Goal: Information Seeking & Learning: Find contact information

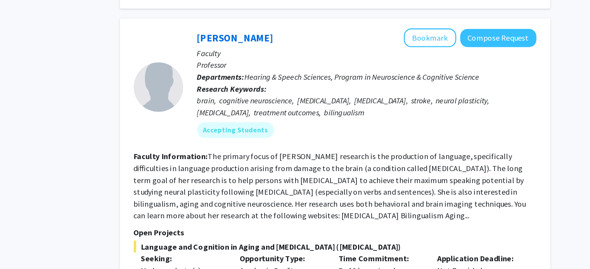
scroll to position [823, 0]
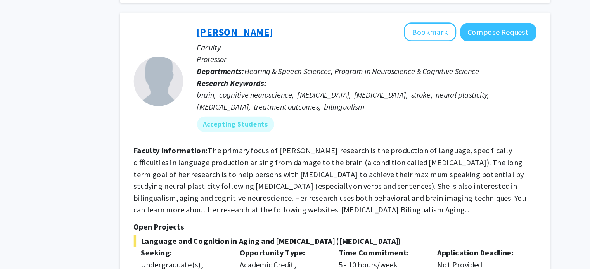
click at [276, 78] on link "[PERSON_NAME]" at bounding box center [275, 83] width 60 height 10
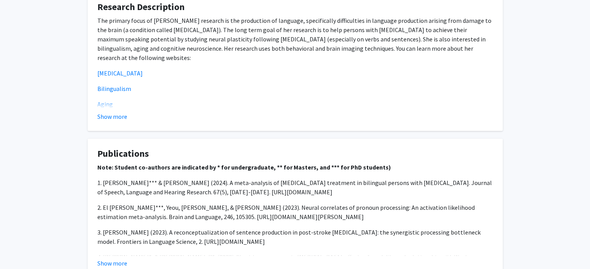
scroll to position [539, 0]
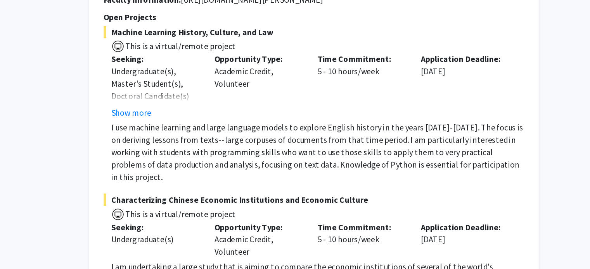
scroll to position [3629, 0]
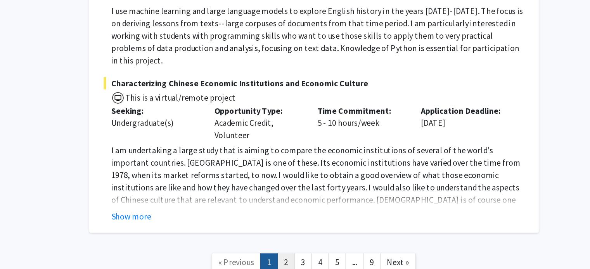
click at [334, 257] on link "2" at bounding box center [332, 264] width 13 height 14
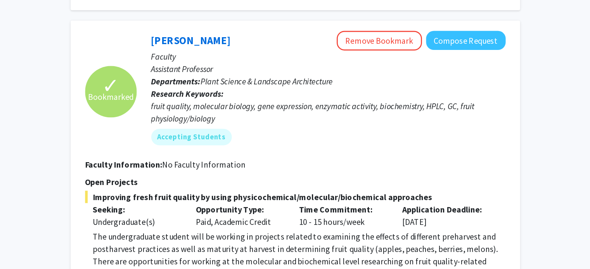
scroll to position [1348, 0]
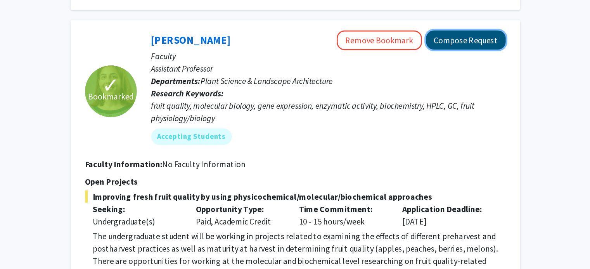
click at [478, 90] on button "Compose Request" at bounding box center [481, 97] width 60 height 14
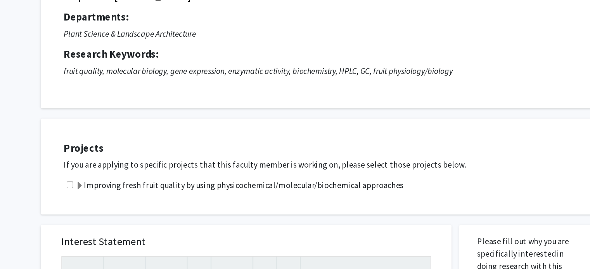
scroll to position [73, 0]
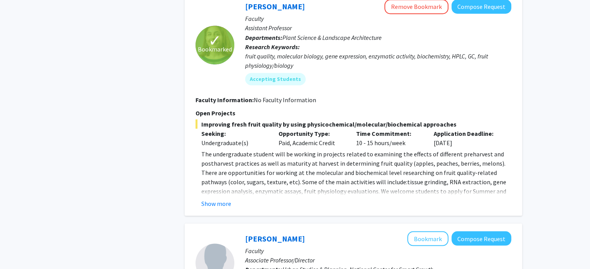
scroll to position [1443, 0]
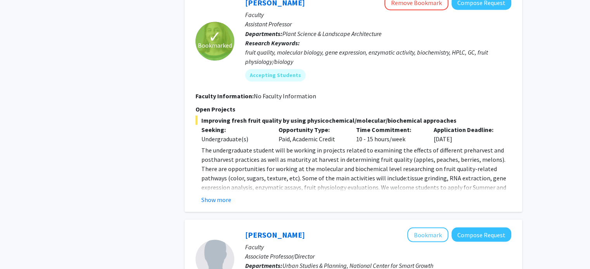
click at [222, 170] on span "The undergraduate student will be working in projects related to examining the …" at bounding box center [353, 178] width 305 height 64
click at [223, 195] on button "Show more" at bounding box center [216, 199] width 30 height 9
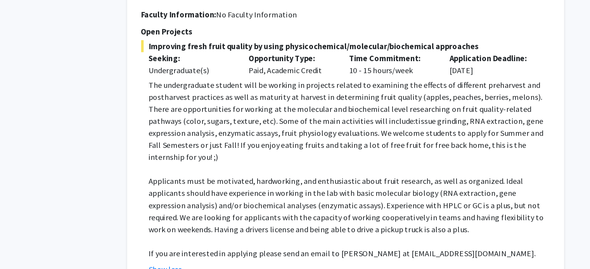
scroll to position [1466, 0]
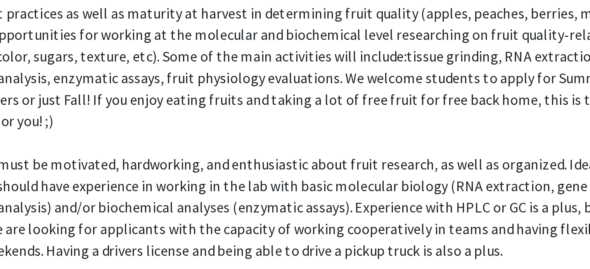
drag, startPoint x: 407, startPoint y: 228, endPoint x: 458, endPoint y: 232, distance: 51.7
click at [458, 232] on fg-read-more "The undergraduate student will be working in projects related to examining the …" at bounding box center [353, 198] width 316 height 152
copy fg-read-more "[EMAIL_ADDRESS][DOMAIN_NAME]. Show less"
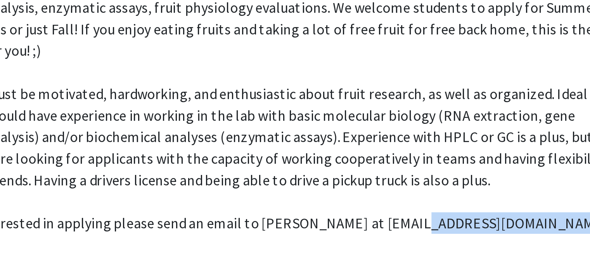
scroll to position [1474, 0]
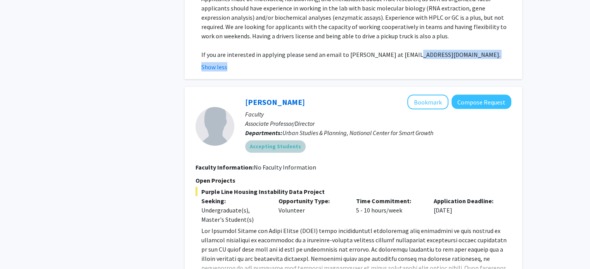
click at [327, 139] on div "Accepting Students" at bounding box center [377, 147] width 269 height 16
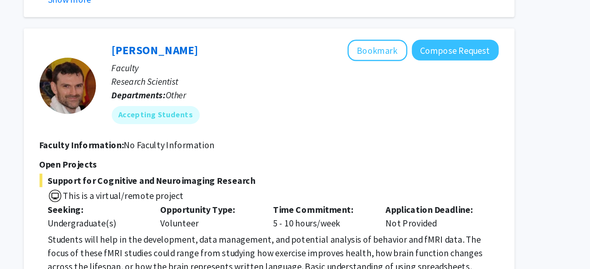
scroll to position [2411, 0]
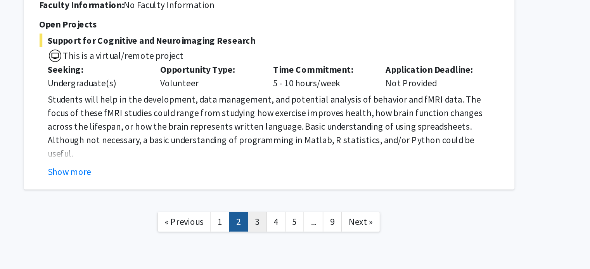
click at [347, 230] on link "3" at bounding box center [344, 237] width 13 height 14
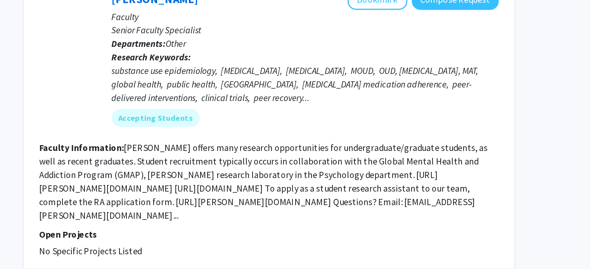
scroll to position [1764, 0]
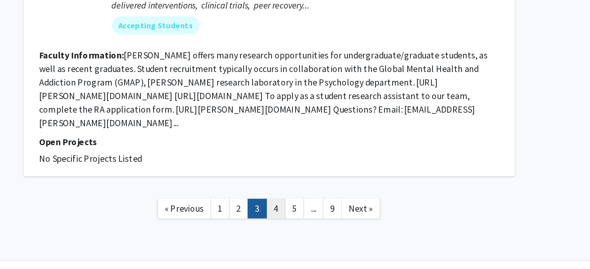
click at [359, 221] on link "4" at bounding box center [357, 228] width 13 height 14
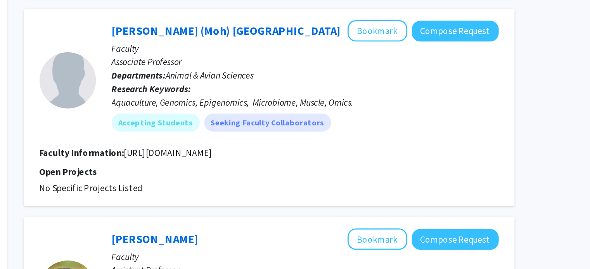
scroll to position [197, 0]
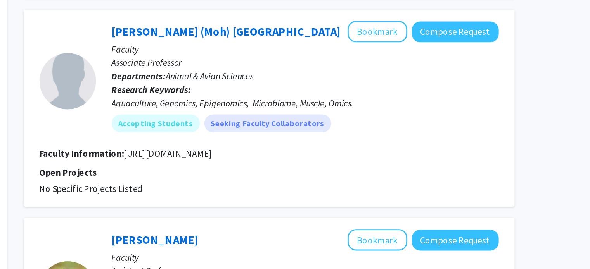
drag, startPoint x: 252, startPoint y: 105, endPoint x: 418, endPoint y: 104, distance: 165.9
click at [418, 104] on section "Faculty Information: [URL][DOMAIN_NAME]" at bounding box center [353, 105] width 316 height 9
drag, startPoint x: 418, startPoint y: 104, endPoint x: 254, endPoint y: 110, distance: 164.1
click at [254, 110] on fg-search-faculty "[PERSON_NAME] (Moh) Salem Bookmark Compose Request Faculty Associate Professor …" at bounding box center [353, 74] width 316 height 120
copy fg-read-more "[URL][DOMAIN_NAME]"
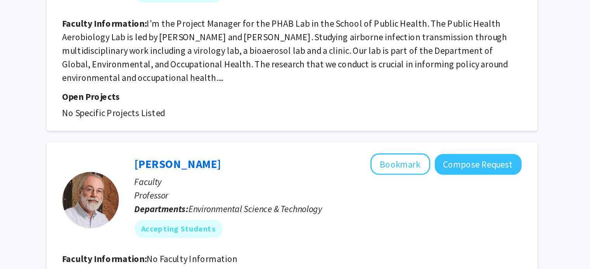
scroll to position [1274, 0]
